Goal: Register for event/course

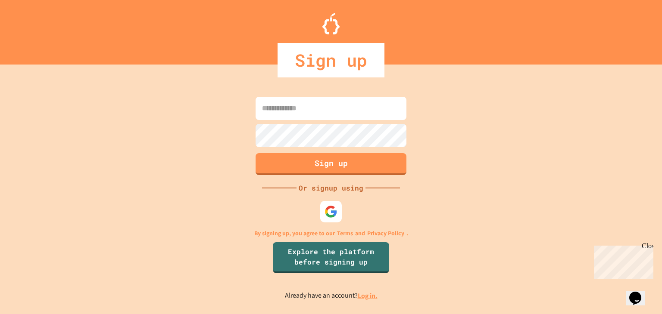
click at [309, 105] on input at bounding box center [330, 108] width 151 height 23
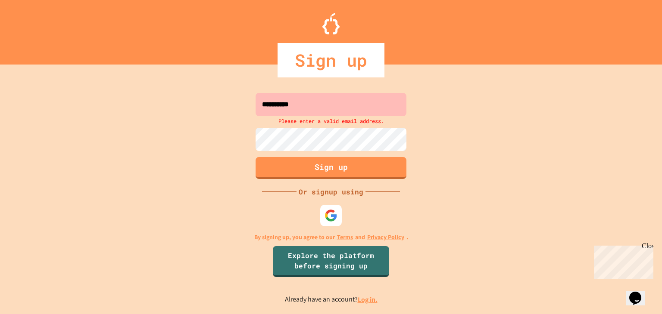
click at [326, 103] on input "**********" at bounding box center [330, 104] width 151 height 23
click at [328, 152] on div at bounding box center [330, 152] width 155 height 2
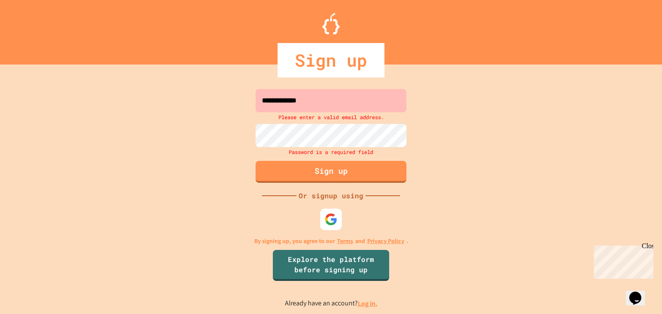
click at [296, 106] on input "**********" at bounding box center [330, 100] width 151 height 23
click at [316, 106] on input "**********" at bounding box center [330, 100] width 151 height 23
type input "**********"
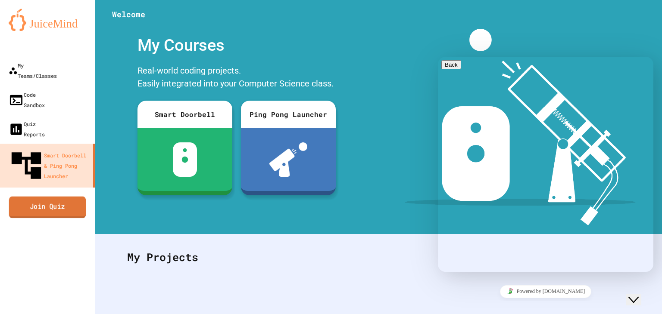
click at [39, 196] on link "Join Quiz" at bounding box center [47, 207] width 77 height 22
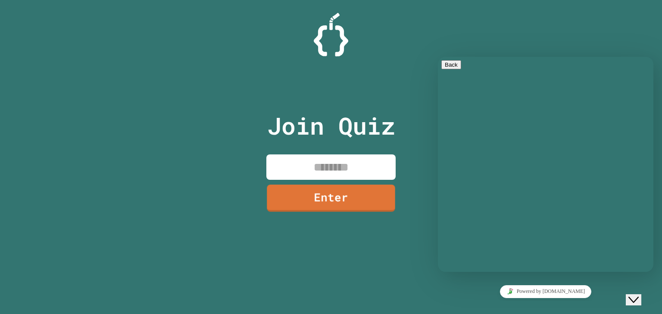
click at [313, 161] on input at bounding box center [330, 167] width 129 height 25
type input "********"
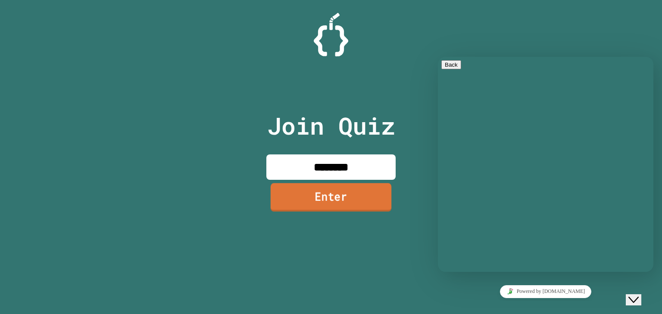
click at [350, 198] on link "Enter" at bounding box center [331, 198] width 121 height 28
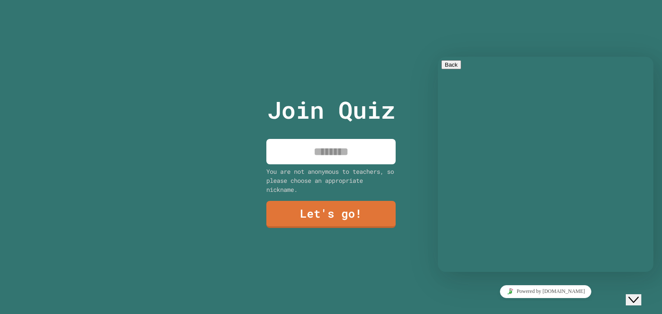
click at [346, 146] on input at bounding box center [330, 151] width 129 height 25
click at [237, 124] on div "Join Quiz You are not anonymous to teachers, so please choose an appropriate ni…" at bounding box center [331, 157] width 662 height 314
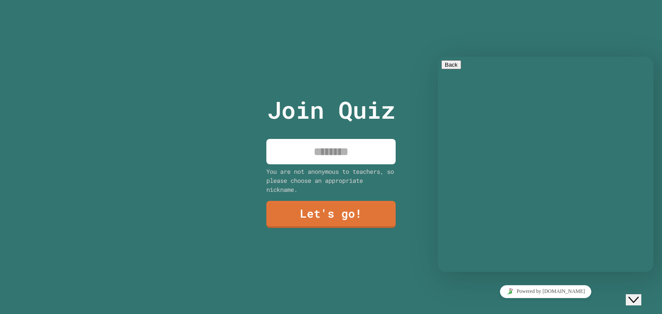
click at [237, 124] on div "Join Quiz You are not anonymous to teachers, so please choose an appropriate ni…" at bounding box center [331, 157] width 662 height 314
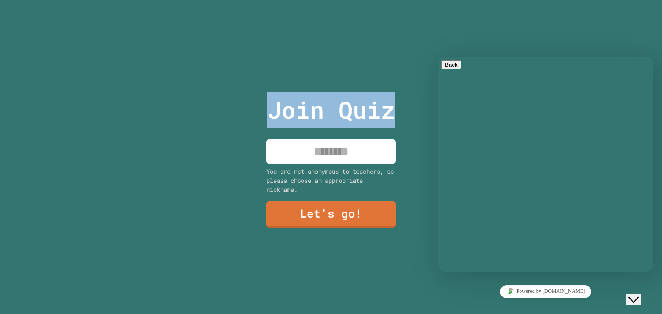
click at [237, 124] on div "Join Quiz You are not anonymous to teachers, so please choose an appropriate ni…" at bounding box center [331, 157] width 662 height 314
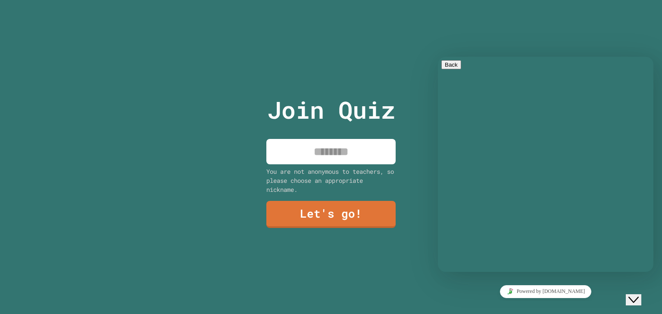
click at [237, 124] on div "Join Quiz You are not anonymous to teachers, so please choose an appropriate ni…" at bounding box center [331, 157] width 662 height 314
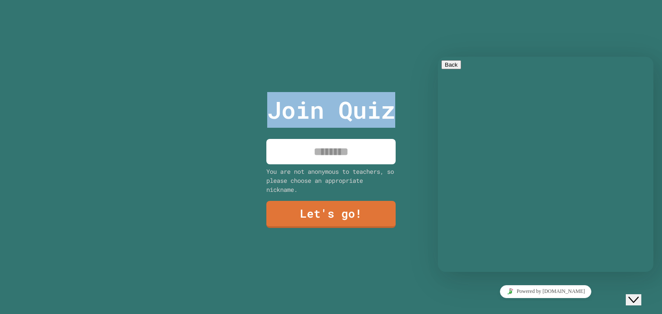
click at [237, 124] on div "Join Quiz You are not anonymous to teachers, so please choose an appropriate ni…" at bounding box center [331, 157] width 662 height 314
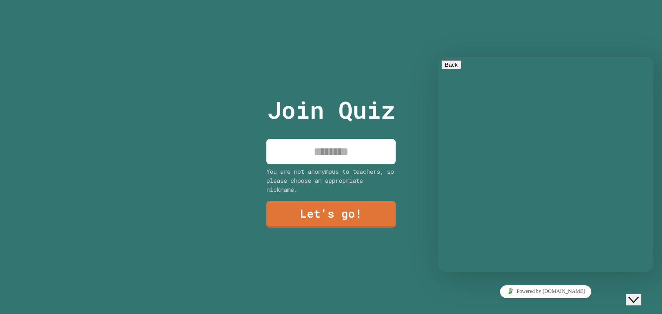
click at [237, 124] on div "Join Quiz You are not anonymous to teachers, so please choose an appropriate ni…" at bounding box center [331, 157] width 662 height 314
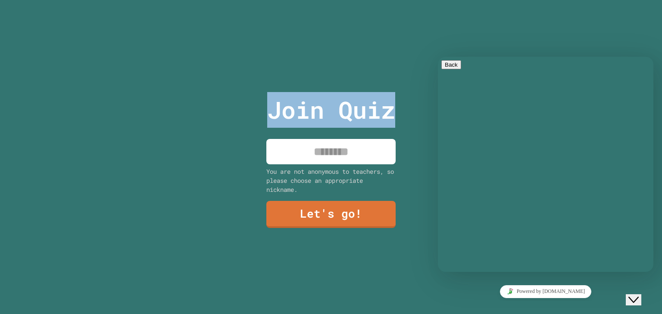
click at [237, 124] on div "Join Quiz You are not anonymous to teachers, so please choose an appropriate ni…" at bounding box center [331, 157] width 662 height 314
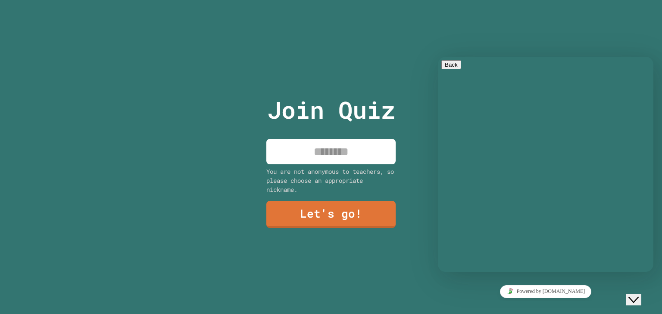
click at [237, 124] on div "Join Quiz You are not anonymous to teachers, so please choose an appropriate ni…" at bounding box center [331, 157] width 662 height 314
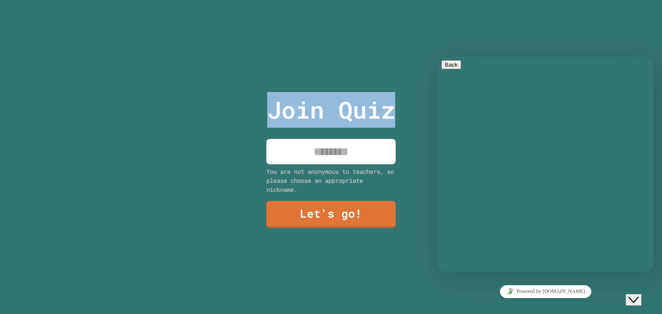
click at [237, 124] on div "Join Quiz You are not anonymous to teachers, so please choose an appropriate ni…" at bounding box center [331, 157] width 662 height 314
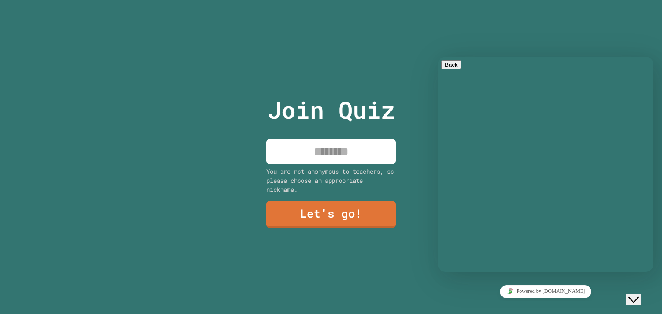
click at [237, 124] on div "Join Quiz You are not anonymous to teachers, so please choose an appropriate ni…" at bounding box center [331, 157] width 662 height 314
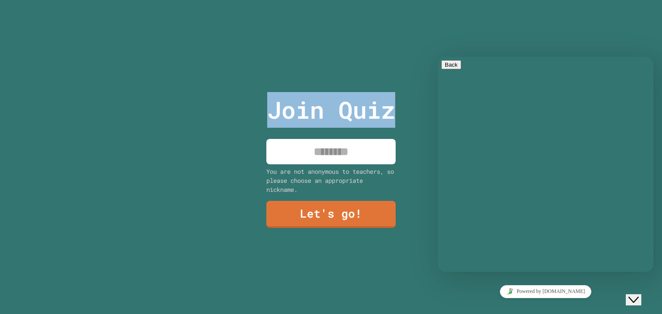
click at [237, 124] on div "Join Quiz You are not anonymous to teachers, so please choose an appropriate ni…" at bounding box center [331, 157] width 662 height 314
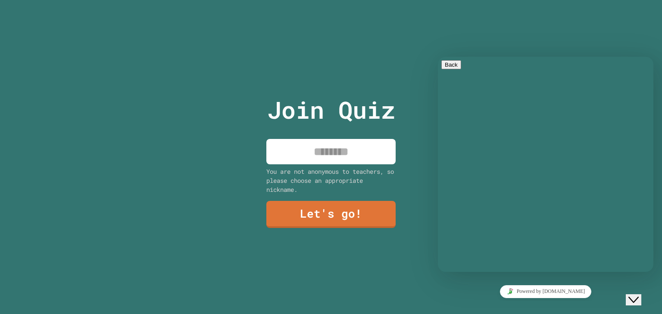
click at [237, 124] on div "Join Quiz You are not anonymous to teachers, so please choose an appropriate ni…" at bounding box center [331, 157] width 662 height 314
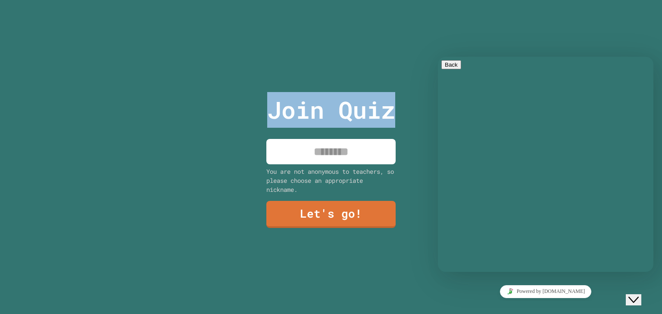
click at [237, 124] on div "Join Quiz You are not anonymous to teachers, so please choose an appropriate ni…" at bounding box center [331, 157] width 662 height 314
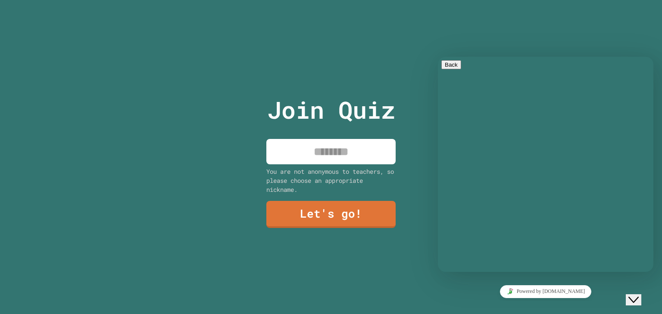
click at [237, 124] on div "Join Quiz You are not anonymous to teachers, so please choose an appropriate ni…" at bounding box center [331, 157] width 662 height 314
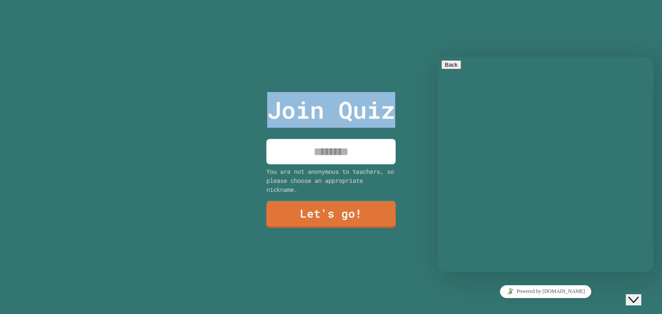
click at [237, 124] on div "Join Quiz You are not anonymous to teachers, so please choose an appropriate ni…" at bounding box center [331, 157] width 662 height 314
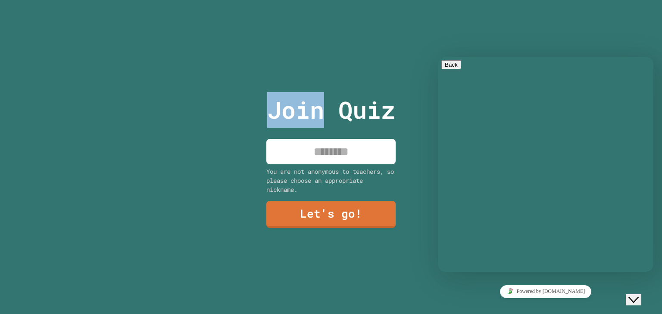
click at [237, 124] on div "Join Quiz You are not anonymous to teachers, so please choose an appropriate ni…" at bounding box center [331, 157] width 662 height 314
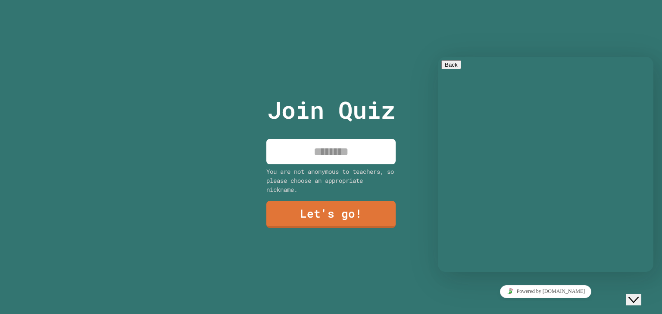
click at [237, 124] on div "Join Quiz You are not anonymous to teachers, so please choose an appropriate ni…" at bounding box center [331, 157] width 662 height 314
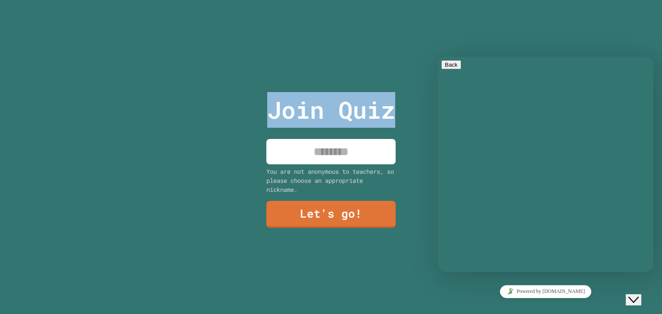
click at [237, 124] on div "Join Quiz You are not anonymous to teachers, so please choose an appropriate ni…" at bounding box center [331, 157] width 662 height 314
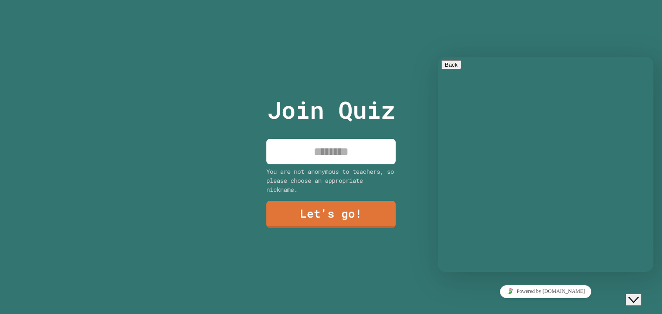
click at [237, 124] on div "Join Quiz You are not anonymous to teachers, so please choose an appropriate ni…" at bounding box center [331, 157] width 662 height 314
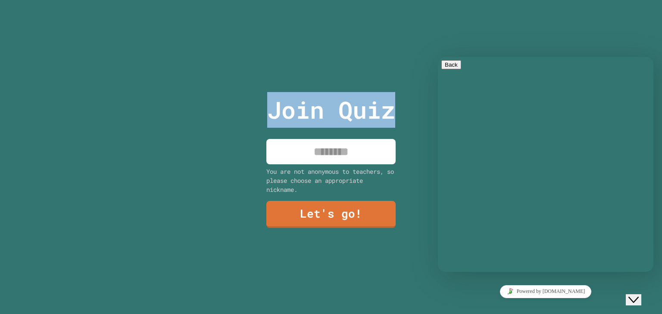
click at [237, 124] on div "Join Quiz You are not anonymous to teachers, so please choose an appropriate ni…" at bounding box center [331, 157] width 662 height 314
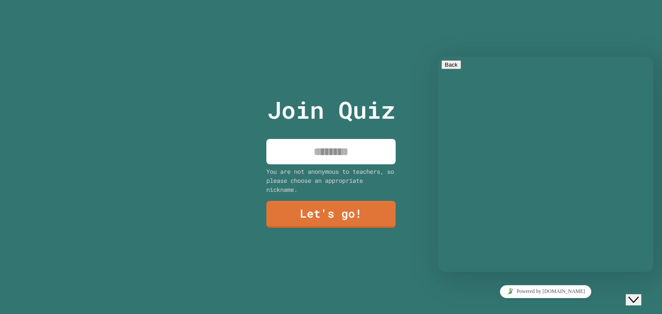
click at [237, 124] on div "Join Quiz You are not anonymous to teachers, so please choose an appropriate ni…" at bounding box center [331, 157] width 662 height 314
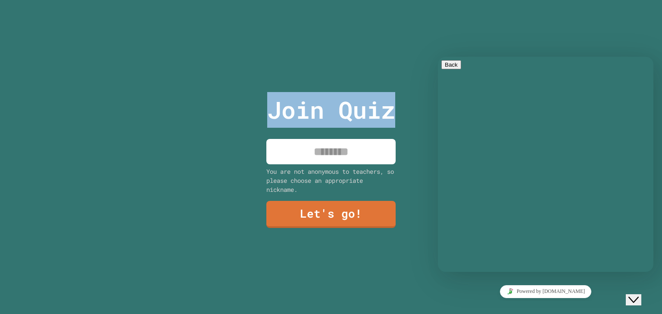
click at [237, 124] on div "Join Quiz You are not anonymous to teachers, so please choose an appropriate ni…" at bounding box center [331, 157] width 662 height 314
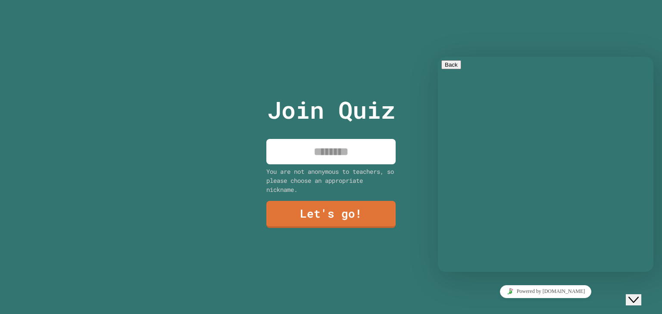
click at [237, 124] on div "Join Quiz You are not anonymous to teachers, so please choose an appropriate ni…" at bounding box center [331, 157] width 662 height 314
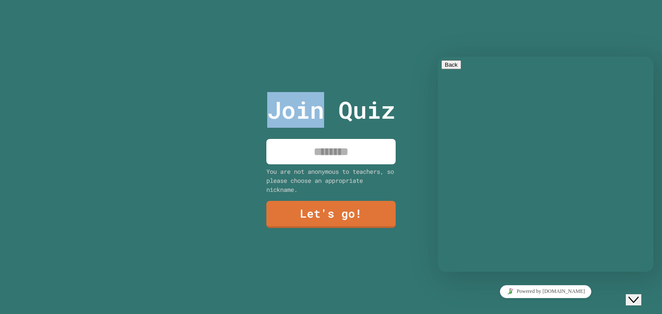
click at [237, 124] on div "Join Quiz You are not anonymous to teachers, so please choose an appropriate ni…" at bounding box center [331, 157] width 662 height 314
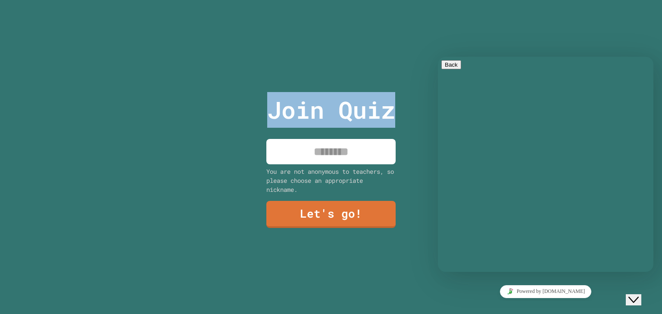
click at [237, 124] on div "Join Quiz You are not anonymous to teachers, so please choose an appropriate ni…" at bounding box center [331, 157] width 662 height 314
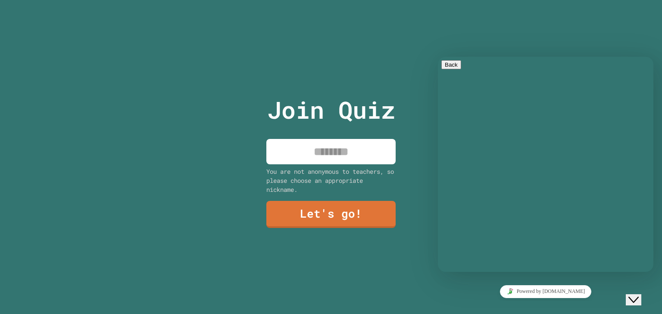
click at [237, 124] on div "Join Quiz You are not anonymous to teachers, so please choose an appropriate ni…" at bounding box center [331, 157] width 662 height 314
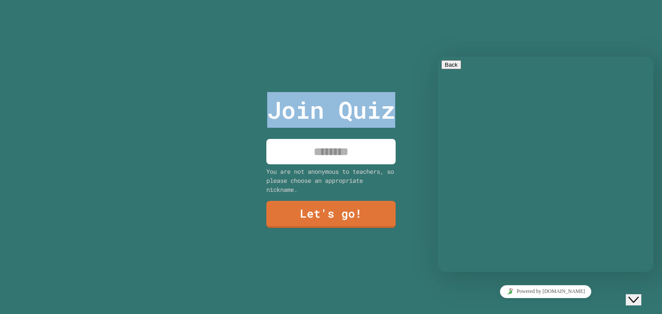
click at [237, 124] on div "Join Quiz You are not anonymous to teachers, so please choose an appropriate ni…" at bounding box center [331, 157] width 662 height 314
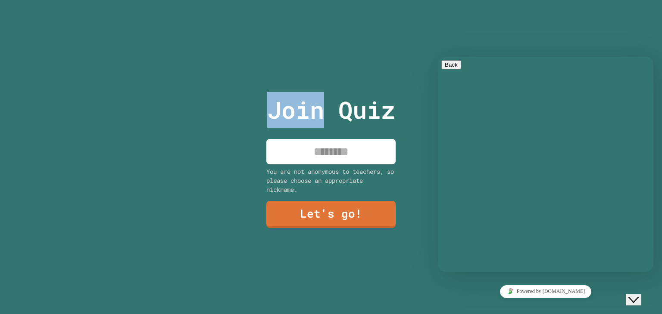
click at [237, 124] on div "Join Quiz You are not anonymous to teachers, so please choose an appropriate ni…" at bounding box center [331, 157] width 662 height 314
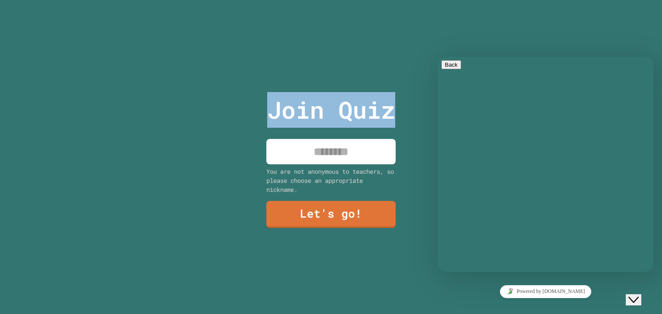
click at [237, 124] on div "Join Quiz You are not anonymous to teachers, so please choose an appropriate ni…" at bounding box center [331, 157] width 662 height 314
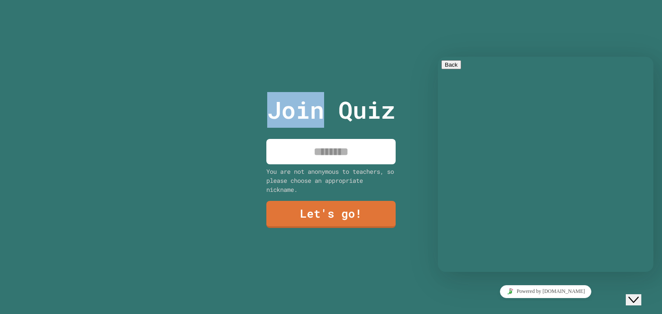
click at [237, 124] on div "Join Quiz You are not anonymous to teachers, so please choose an appropriate ni…" at bounding box center [331, 157] width 662 height 314
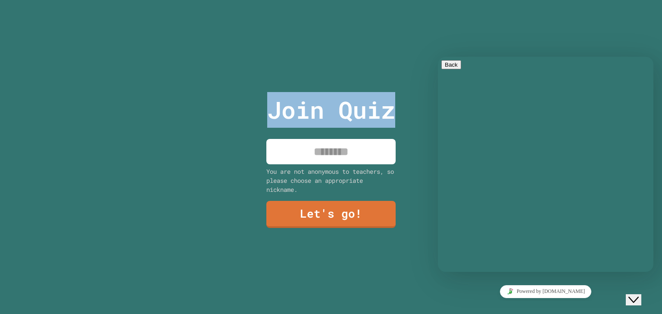
click at [237, 124] on div "Join Quiz You are not anonymous to teachers, so please choose an appropriate ni…" at bounding box center [331, 157] width 662 height 314
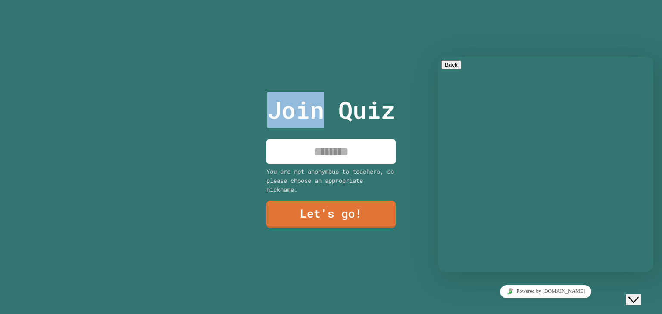
drag, startPoint x: 237, startPoint y: 124, endPoint x: 235, endPoint y: 132, distance: 8.5
click at [235, 132] on div "Join Quiz You are not anonymous to teachers, so please choose an appropriate ni…" at bounding box center [331, 157] width 662 height 314
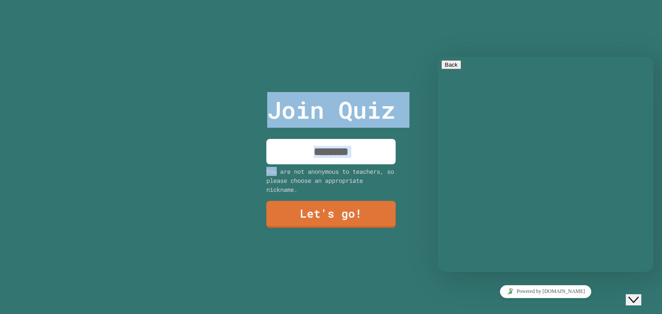
click at [235, 132] on div "Join Quiz You are not anonymous to teachers, so please choose an appropriate ni…" at bounding box center [331, 157] width 662 height 314
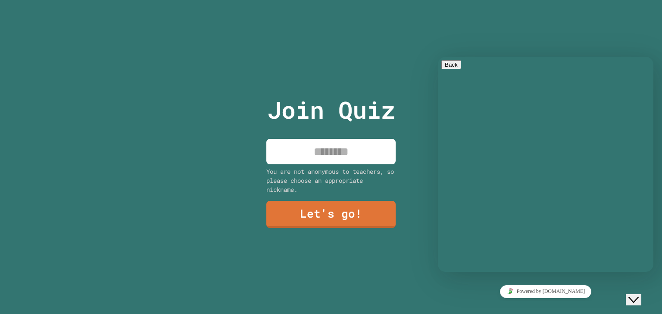
click at [235, 132] on div "Join Quiz You are not anonymous to teachers, so please choose an appropriate ni…" at bounding box center [331, 157] width 662 height 314
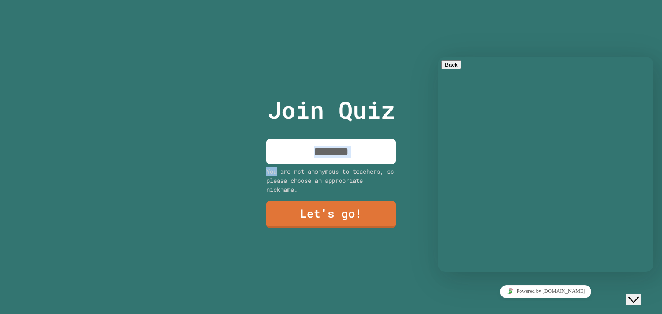
click at [235, 132] on div "Join Quiz You are not anonymous to teachers, so please choose an appropriate ni…" at bounding box center [331, 157] width 662 height 314
click at [379, 160] on input at bounding box center [330, 151] width 129 height 25
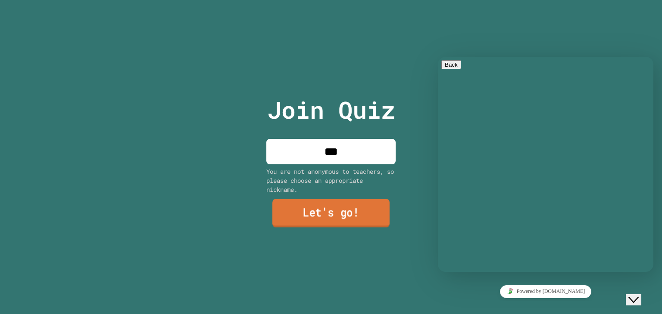
type input "***"
click at [372, 210] on link "Let's go!" at bounding box center [330, 213] width 117 height 28
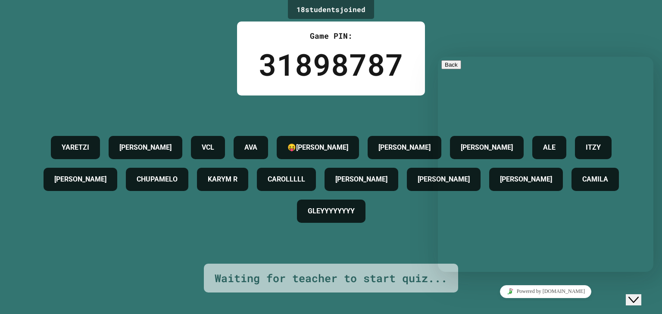
click at [528, 39] on div "18 student s joined Game PIN: 31898787 [PERSON_NAME] VCL [PERSON_NAME][PERSON_N…" at bounding box center [331, 157] width 662 height 314
click at [638, 297] on icon "Chat widget" at bounding box center [633, 300] width 10 height 6
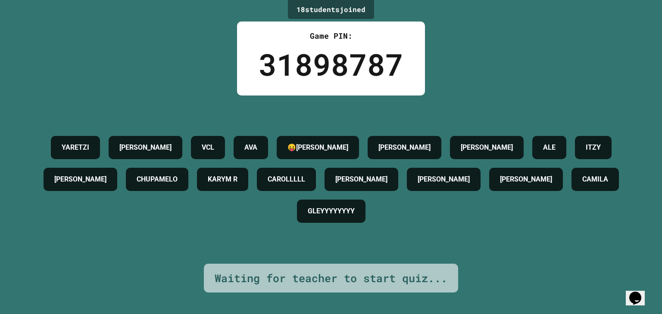
click at [640, 293] on icon "Chat widget" at bounding box center [635, 298] width 12 height 13
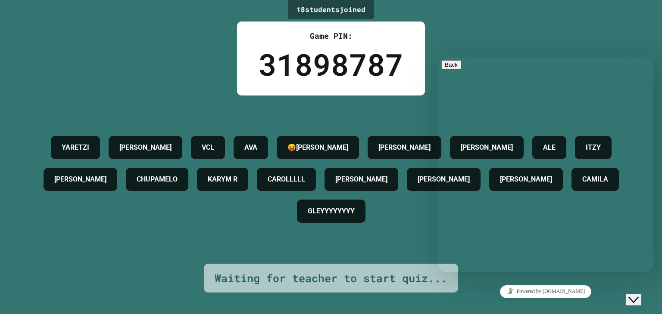
click at [638, 297] on icon "Chat widget" at bounding box center [633, 300] width 10 height 6
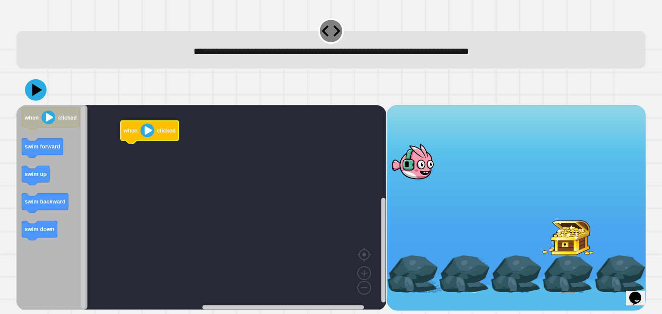
click at [148, 132] on image "Blockly Workspace" at bounding box center [147, 131] width 14 height 14
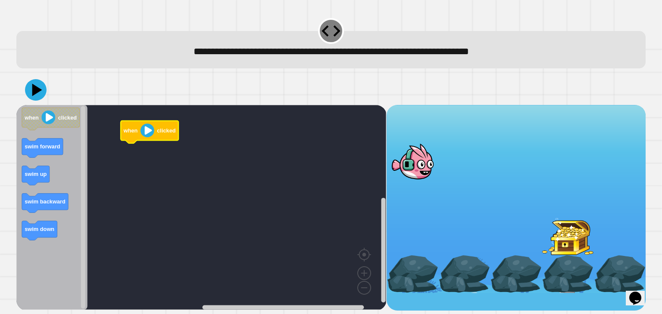
click at [148, 132] on image "Blockly Workspace" at bounding box center [147, 131] width 14 height 14
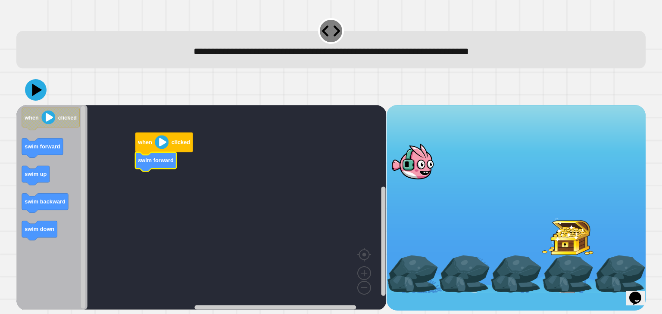
click at [162, 145] on image "Blockly Workspace" at bounding box center [162, 142] width 14 height 14
click at [162, 144] on image "Blockly Workspace" at bounding box center [162, 142] width 14 height 14
click at [158, 168] on icon "Blockly Workspace" at bounding box center [155, 161] width 41 height 19
click at [39, 227] on text "swim down" at bounding box center [40, 229] width 30 height 6
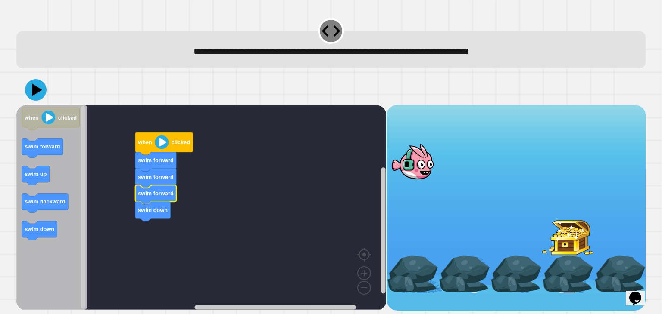
click at [157, 202] on icon "Blockly Workspace" at bounding box center [155, 194] width 41 height 19
click at [39, 91] on icon at bounding box center [37, 89] width 12 height 15
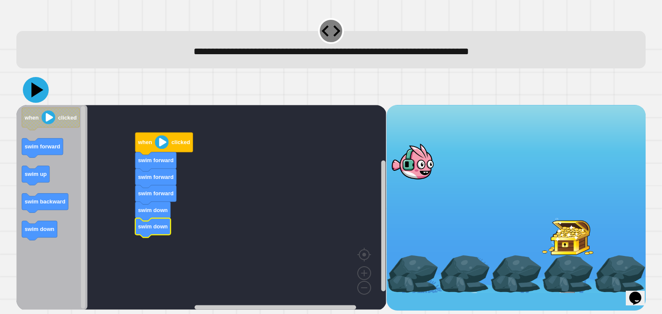
click at [35, 97] on icon at bounding box center [36, 90] width 26 height 26
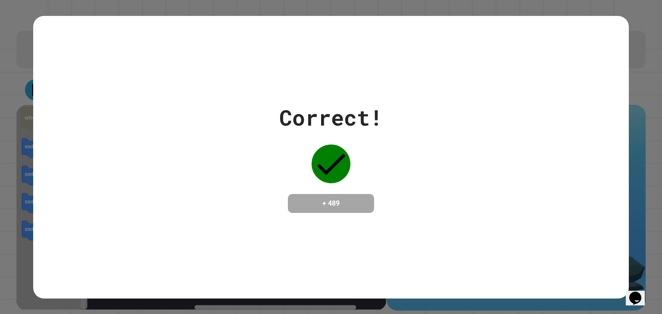
click at [334, 165] on icon at bounding box center [330, 164] width 39 height 39
click at [605, 140] on div "Correct! + 489" at bounding box center [330, 158] width 595 height 112
click at [332, 157] on icon at bounding box center [330, 164] width 39 height 39
click at [364, 112] on div "Correct!" at bounding box center [330, 118] width 103 height 32
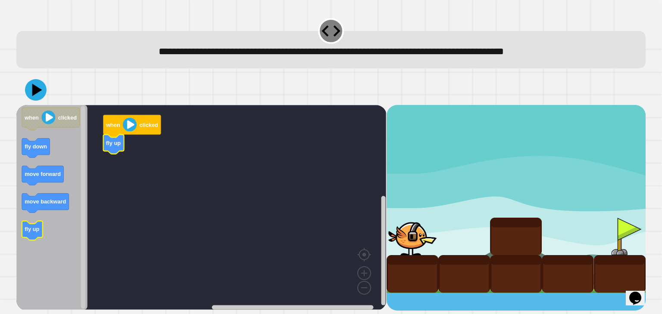
click at [43, 235] on icon "Blockly Workspace" at bounding box center [51, 207] width 71 height 205
click at [39, 221] on icon "Blockly Workspace" at bounding box center [51, 207] width 71 height 205
click at [36, 224] on icon "when clicked fly down move forward move backward fly up" at bounding box center [51, 207] width 71 height 205
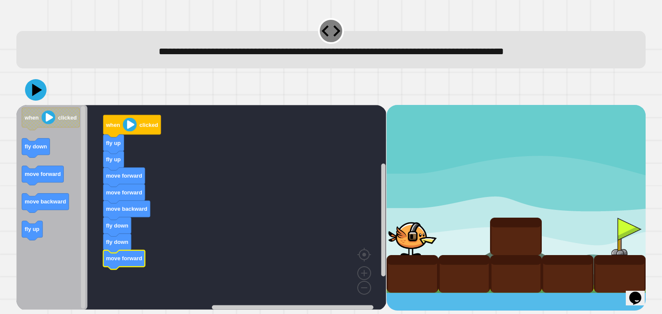
click at [42, 96] on icon at bounding box center [36, 90] width 22 height 22
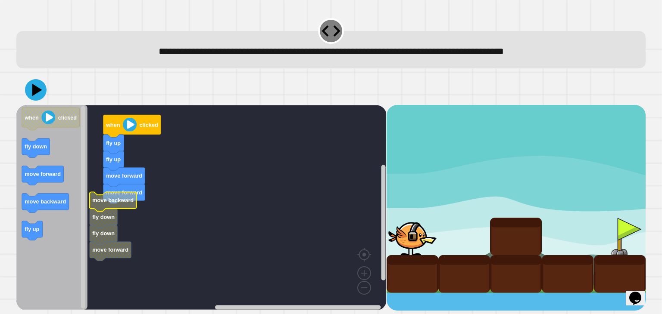
click at [127, 200] on text "move backward" at bounding box center [113, 200] width 41 height 6
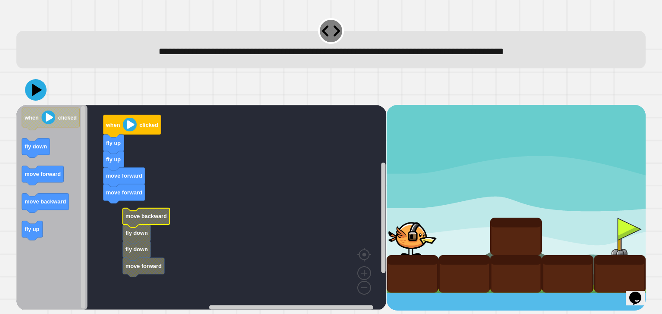
click at [152, 217] on text "move backward" at bounding box center [145, 216] width 41 height 6
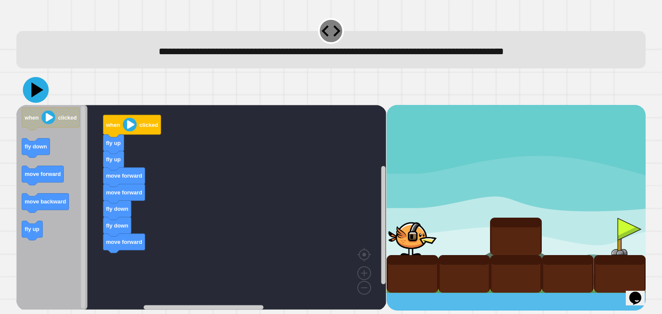
click at [35, 87] on icon at bounding box center [36, 90] width 26 height 26
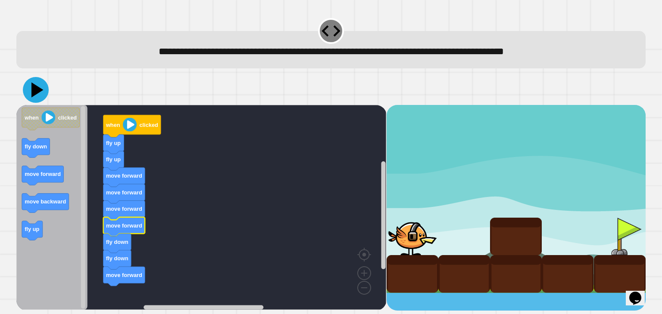
click at [38, 88] on icon at bounding box center [36, 90] width 26 height 26
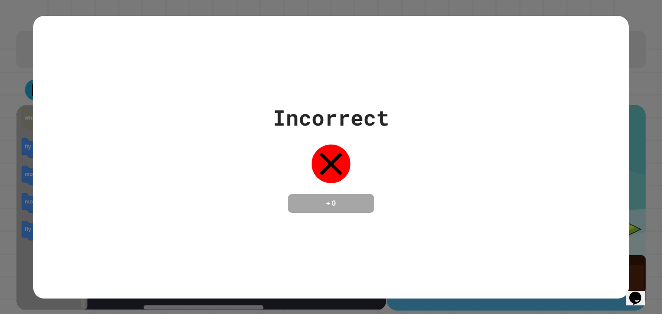
click at [345, 156] on icon at bounding box center [330, 164] width 39 height 39
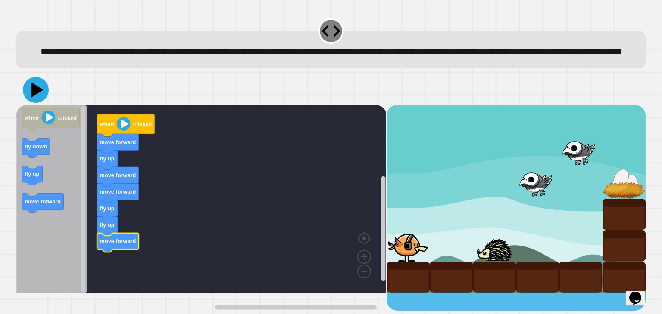
click at [39, 97] on icon at bounding box center [37, 89] width 12 height 15
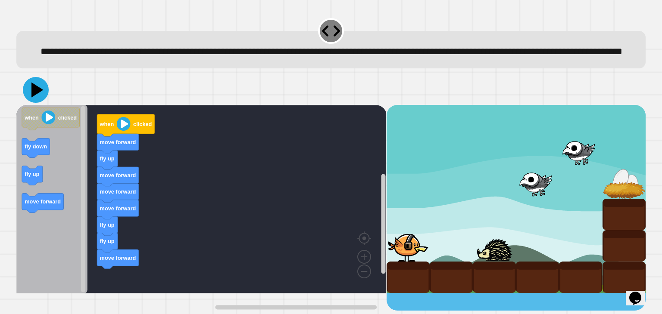
click at [40, 103] on icon at bounding box center [36, 90] width 26 height 26
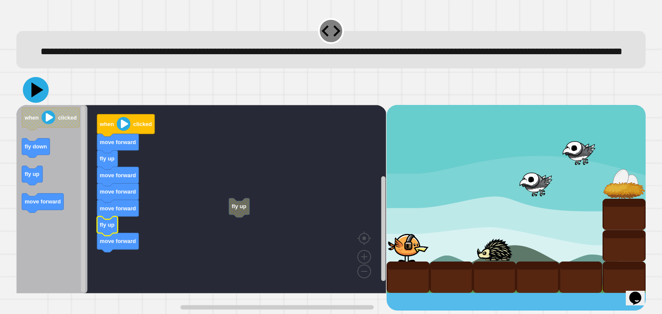
click at [32, 103] on icon at bounding box center [36, 90] width 26 height 26
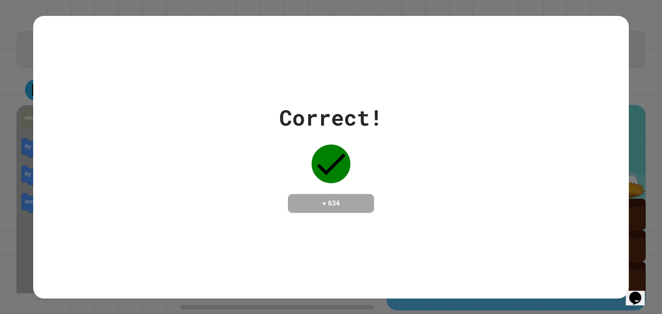
click at [213, 252] on div "Correct! + 634" at bounding box center [330, 157] width 595 height 283
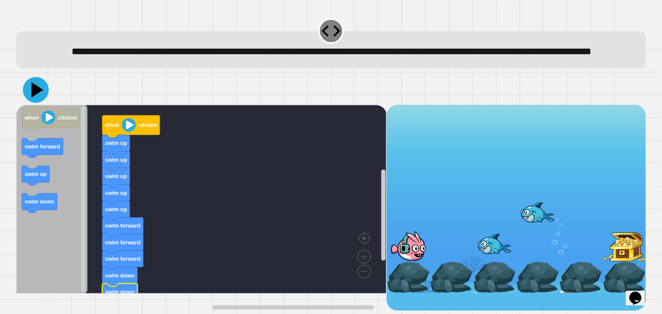
click at [41, 103] on icon at bounding box center [36, 90] width 26 height 26
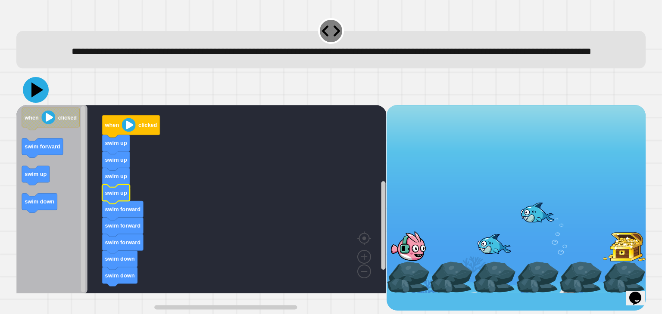
click at [34, 103] on icon at bounding box center [36, 90] width 26 height 26
click at [36, 97] on icon at bounding box center [37, 89] width 12 height 15
click at [31, 103] on icon at bounding box center [36, 90] width 26 height 26
click at [33, 97] on icon at bounding box center [37, 89] width 12 height 15
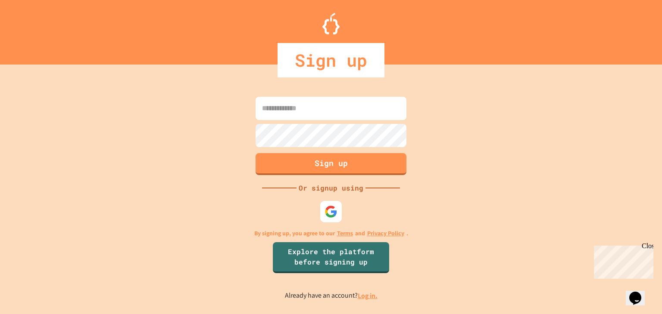
click at [333, 111] on input at bounding box center [330, 108] width 151 height 23
click at [270, 109] on input "**********" at bounding box center [330, 108] width 151 height 23
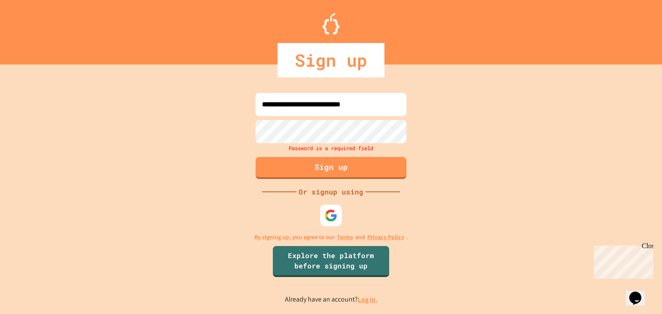
click at [316, 106] on input "**********" at bounding box center [330, 104] width 151 height 23
type input "**********"
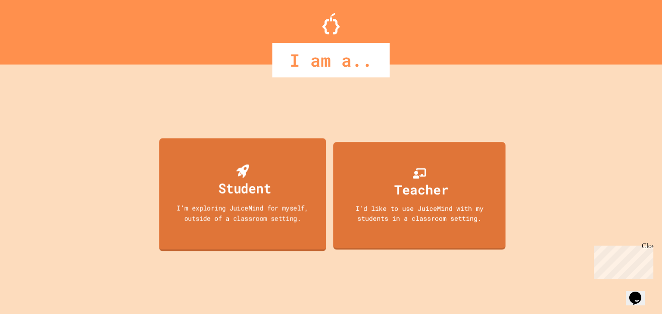
click at [261, 197] on div "Student" at bounding box center [244, 188] width 53 height 20
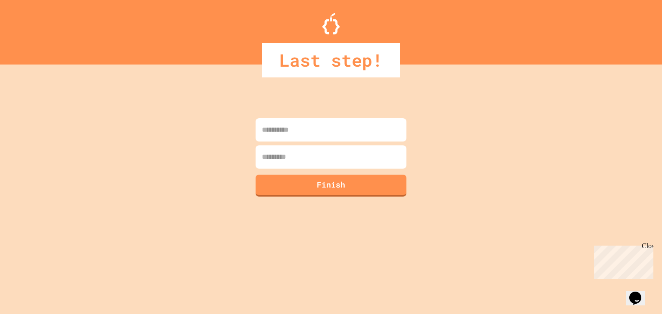
click at [300, 130] on input at bounding box center [330, 129] width 151 height 23
click at [299, 131] on input "*****" at bounding box center [330, 129] width 151 height 23
type input "*"
type input "********"
click at [314, 161] on input at bounding box center [330, 157] width 151 height 23
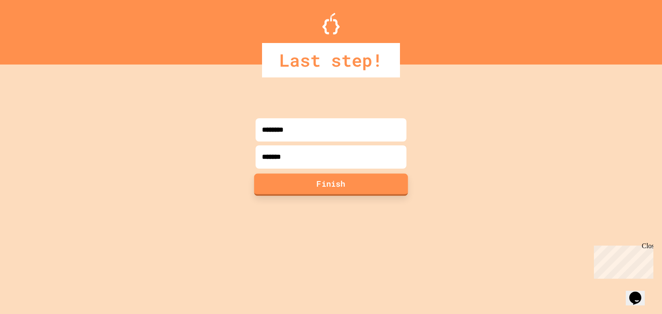
type input "*******"
click at [355, 174] on button "Finish" at bounding box center [331, 185] width 154 height 22
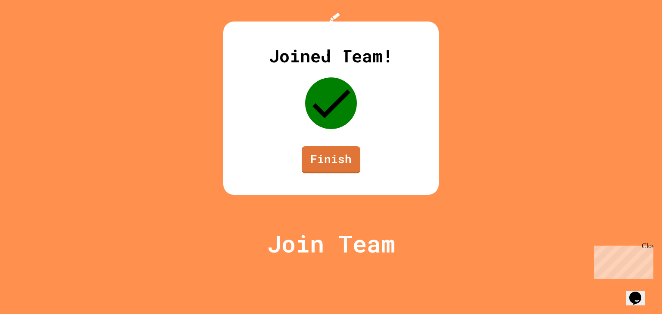
click at [355, 174] on div "Joined Team! Finish" at bounding box center [330, 109] width 215 height 174
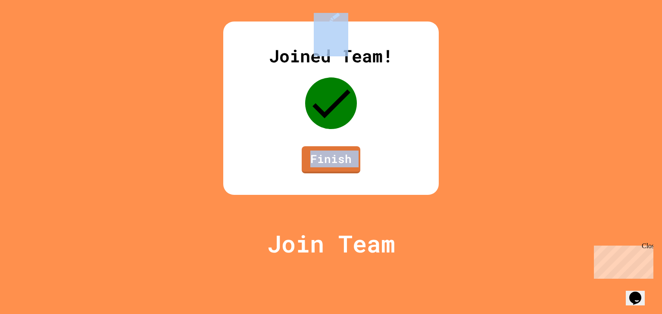
click at [355, 174] on div "Joined Team! Finish" at bounding box center [330, 109] width 215 height 174
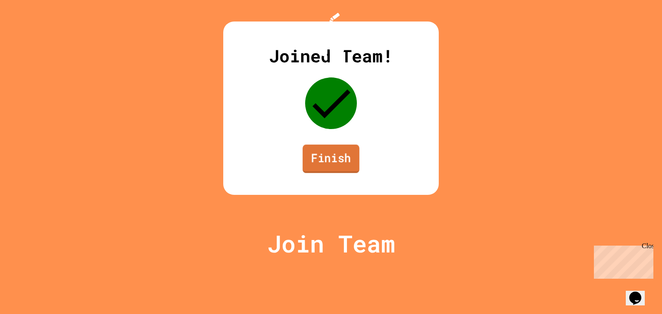
click at [324, 173] on link "Finish" at bounding box center [330, 159] width 57 height 28
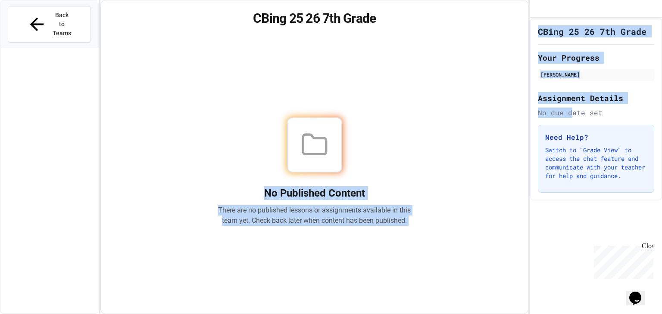
drag, startPoint x: 331, startPoint y: 148, endPoint x: 571, endPoint y: 124, distance: 241.6
click at [571, 124] on div "Back to Teams CBing 25 26 7th Grade No Published Content There are no published…" at bounding box center [331, 157] width 662 height 314
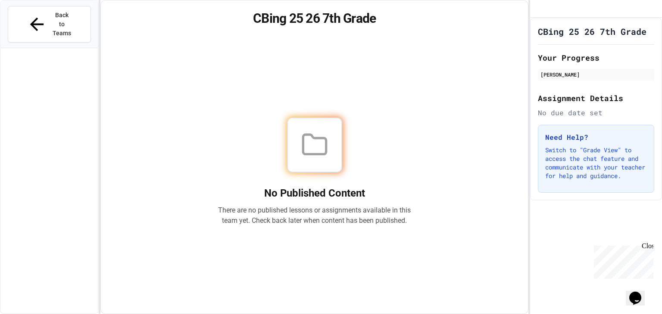
click at [438, 97] on div "No Published Content There are no published lessons or assignments available in…" at bounding box center [314, 172] width 406 height 264
click at [304, 135] on icon at bounding box center [314, 144] width 23 height 19
click at [611, 176] on p "Switch to "Grade View" to access the chat feature and communicate with your tea…" at bounding box center [596, 163] width 102 height 34
click at [650, 244] on div "Close" at bounding box center [646, 248] width 11 height 11
click at [641, 292] on icon "Chat widget" at bounding box center [635, 298] width 12 height 13
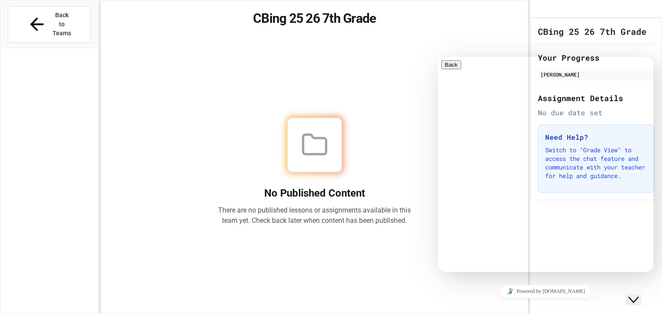
click at [451, 69] on button "Back" at bounding box center [451, 64] width 20 height 9
click at [293, 60] on div "No Published Content There are no published lessons or assignments available in…" at bounding box center [314, 172] width 406 height 264
